Goal: Task Accomplishment & Management: Book appointment/travel/reservation

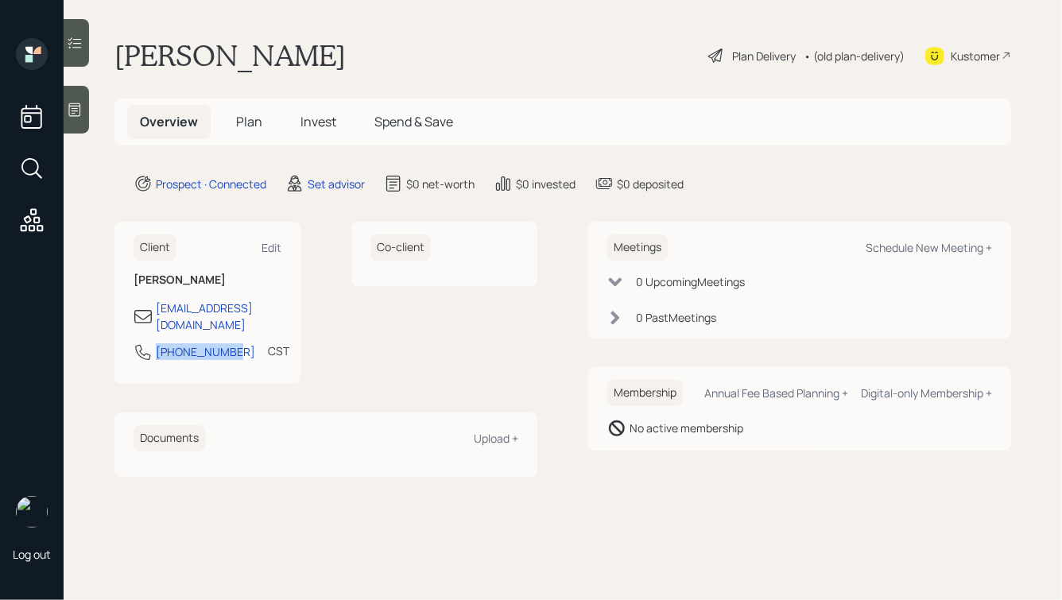
drag, startPoint x: 227, startPoint y: 339, endPoint x: 132, endPoint y: 339, distance: 95.4
click at [134, 339] on div "Client Edit [PERSON_NAME] [PERSON_NAME][EMAIL_ADDRESS][DOMAIN_NAME] [PHONE_NUMB…" at bounding box center [207, 303] width 186 height 162
copy div "[PHONE_NUMBER]"
click at [895, 245] on div "Schedule New Meeting +" at bounding box center [929, 247] width 126 height 15
select select "round-[PERSON_NAME]"
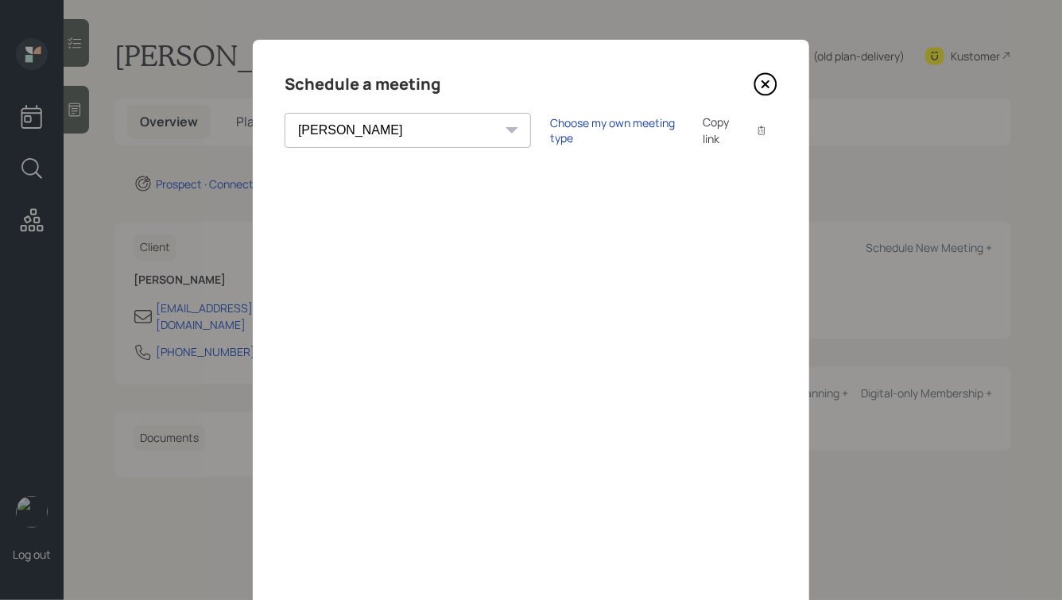
click at [550, 130] on div "Choose my own meeting type" at bounding box center [617, 130] width 134 height 30
